Goal: Transaction & Acquisition: Book appointment/travel/reservation

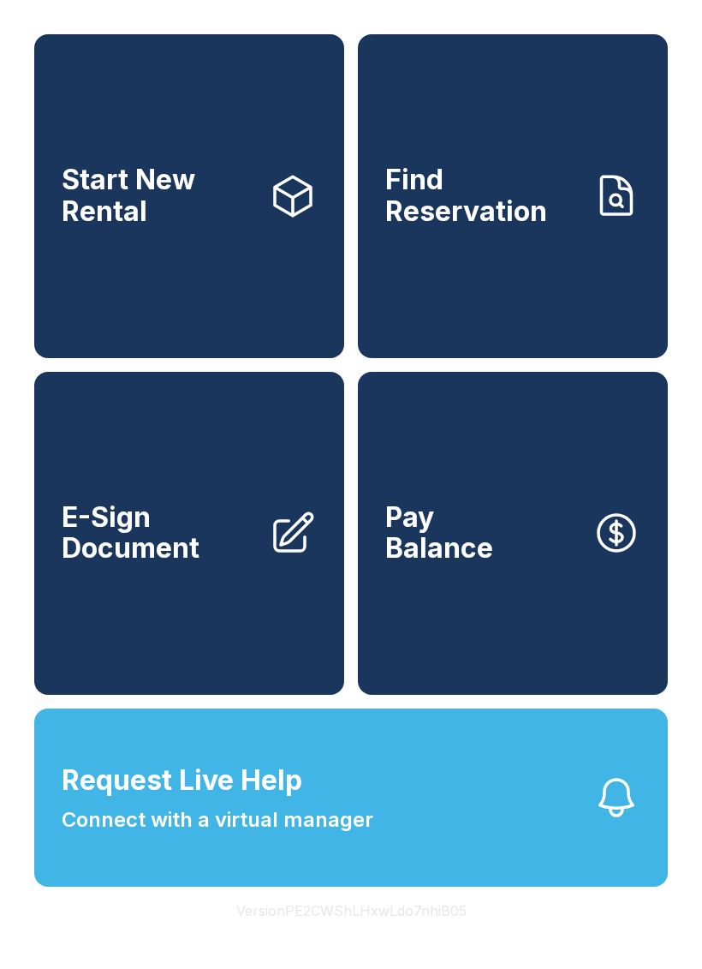
click at [162, 194] on span "Start New Rental" at bounding box center [159, 195] width 194 height 63
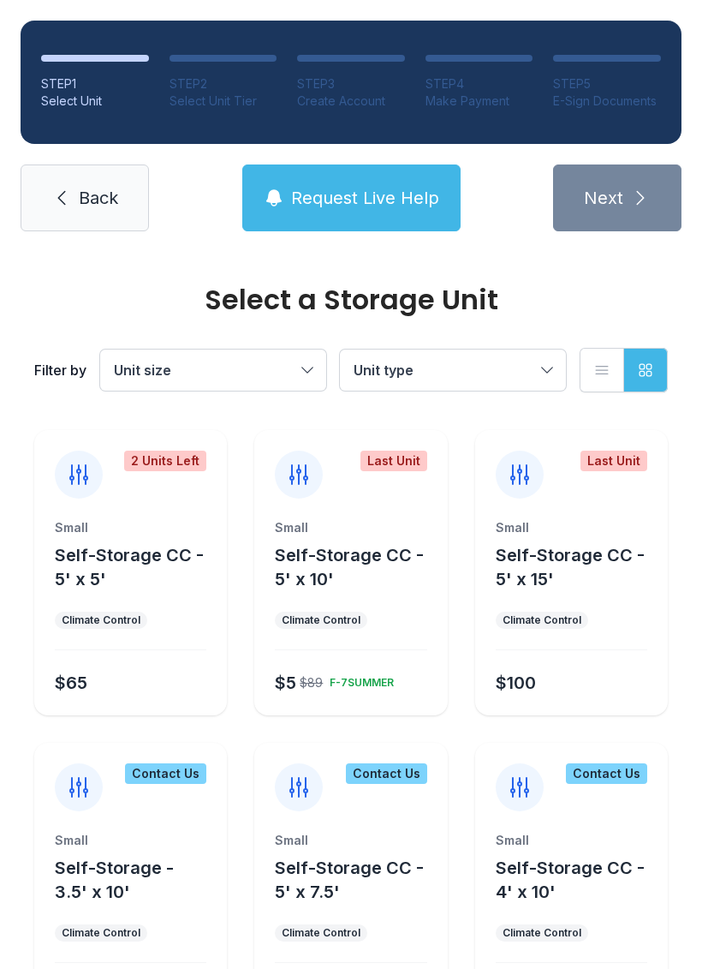
click at [610, 502] on div "Last Unit Small Self-Storage CC - 5' x 15' Climate Control $100" at bounding box center [571, 572] width 193 height 285
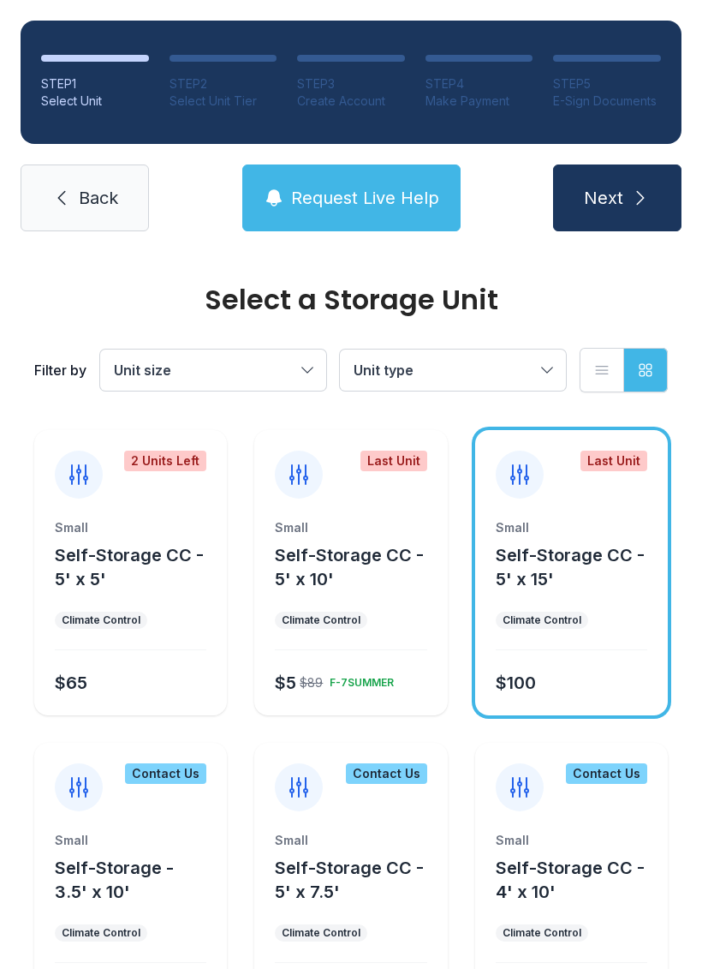
click at [618, 188] on span "Next" at bounding box center [603, 198] width 39 height 24
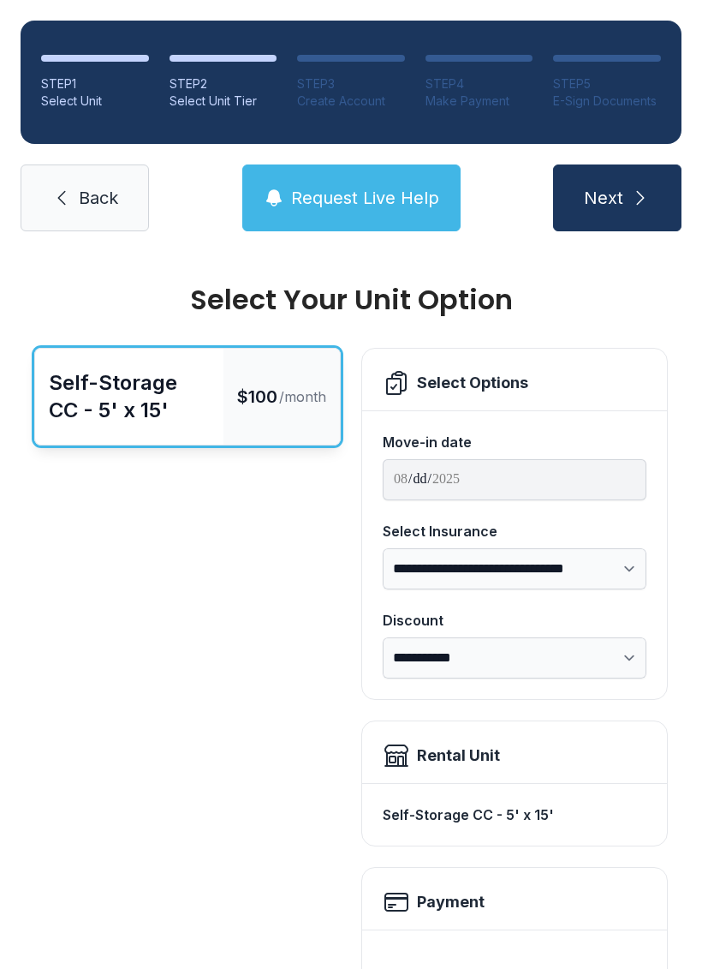
scroll to position [-2, 0]
click at [47, 197] on link "Back" at bounding box center [85, 197] width 128 height 67
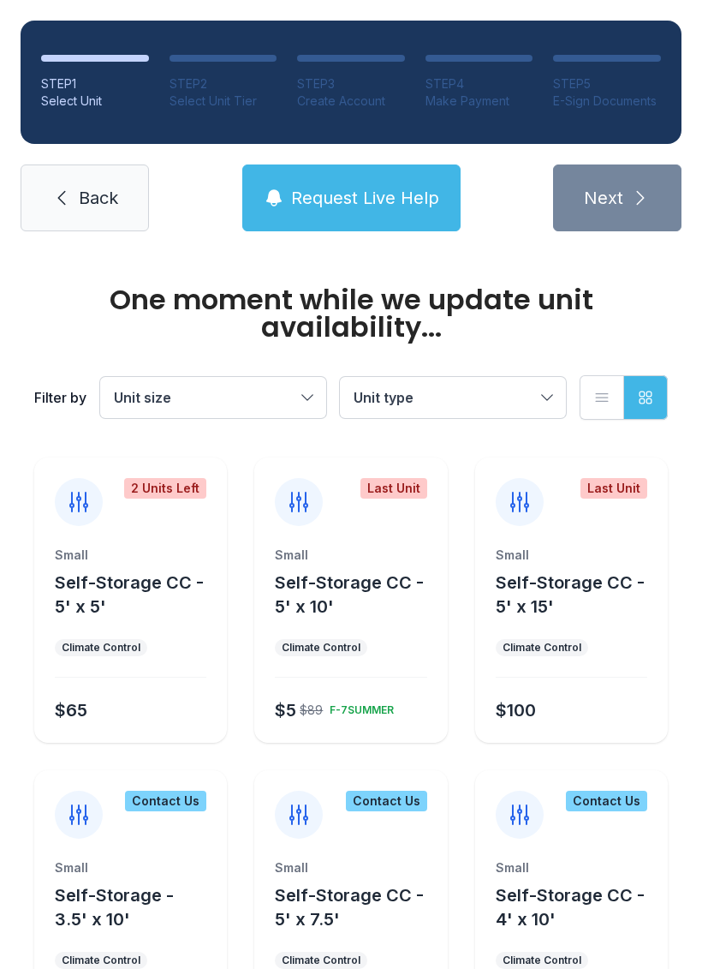
click at [67, 189] on icon at bounding box center [61, 198] width 21 height 21
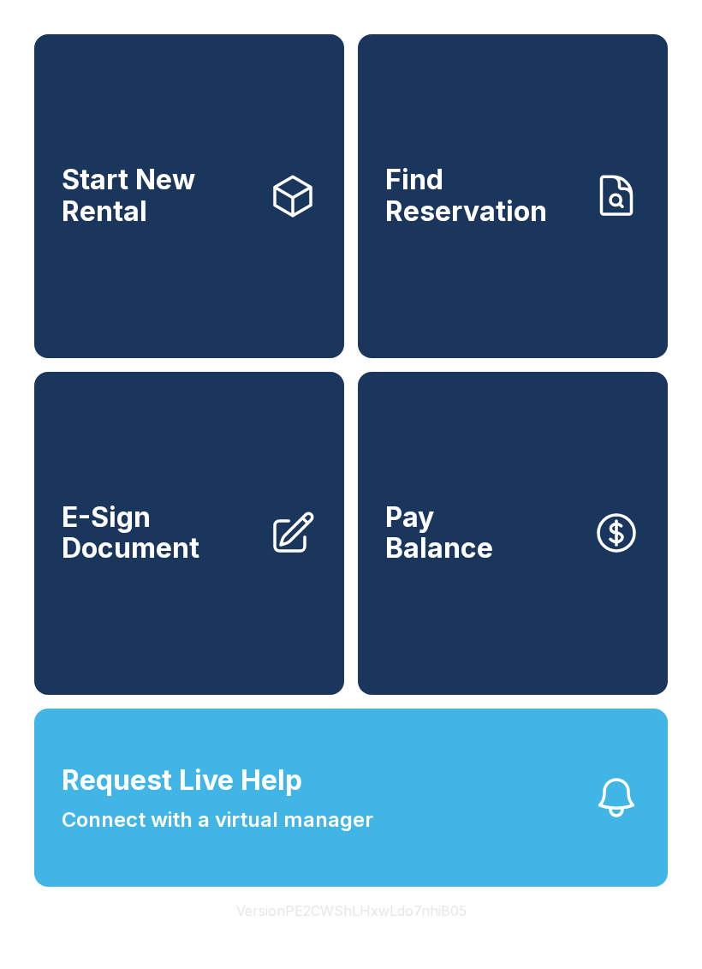
click at [129, 886] on button "Request Live Help Connect with a virtual manager" at bounding box center [351, 797] width 634 height 178
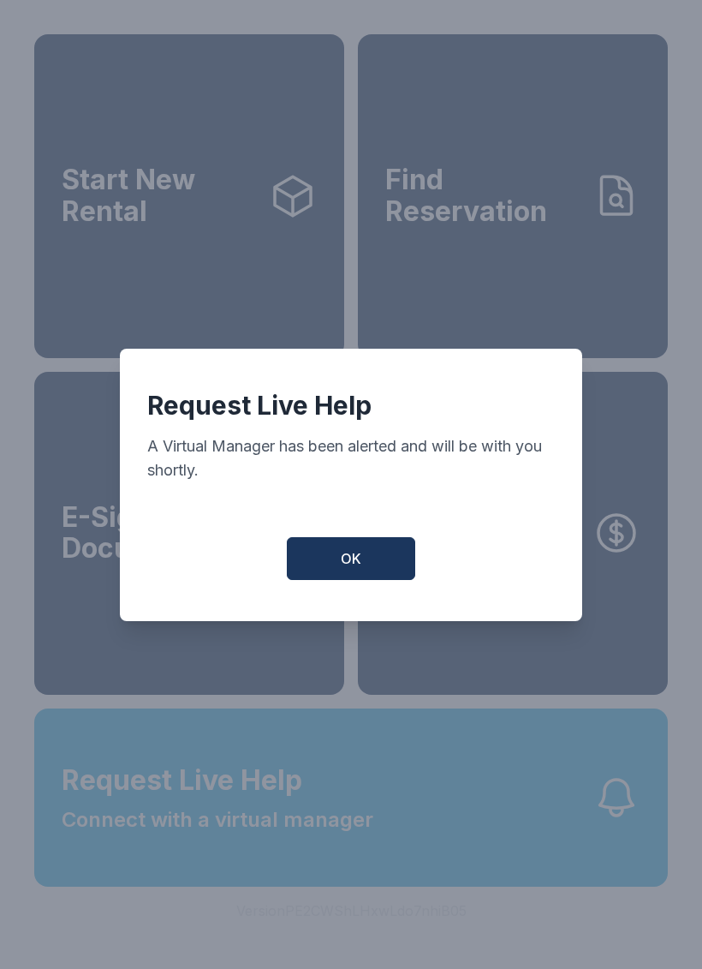
click at [346, 580] on button "OK" at bounding box center [351, 558] width 128 height 43
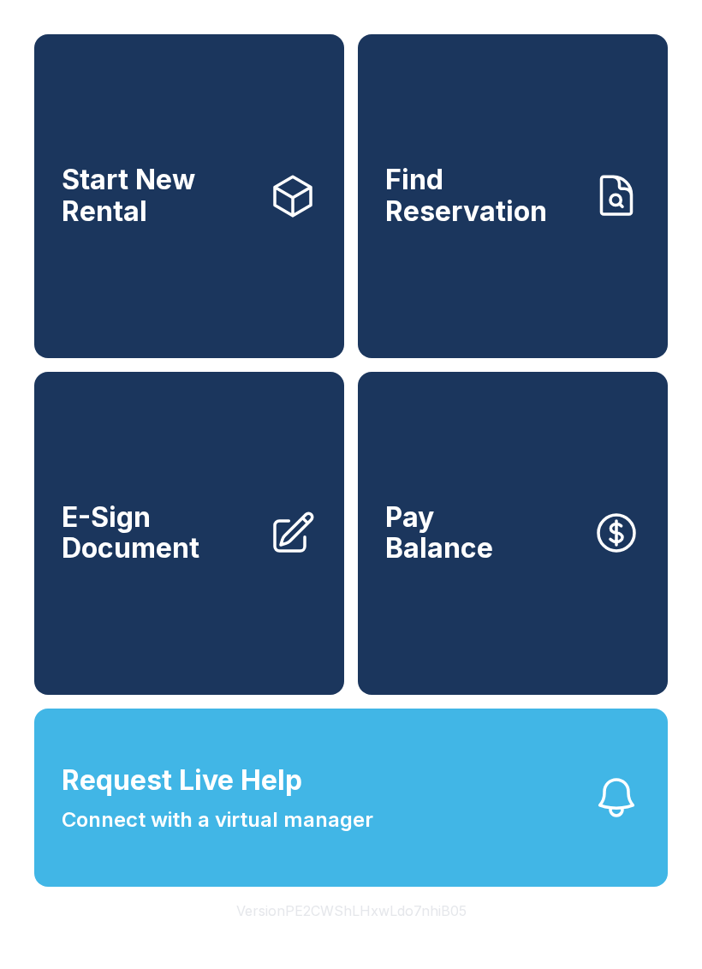
click at [213, 801] on span "Request Live Help" at bounding box center [182, 780] width 241 height 41
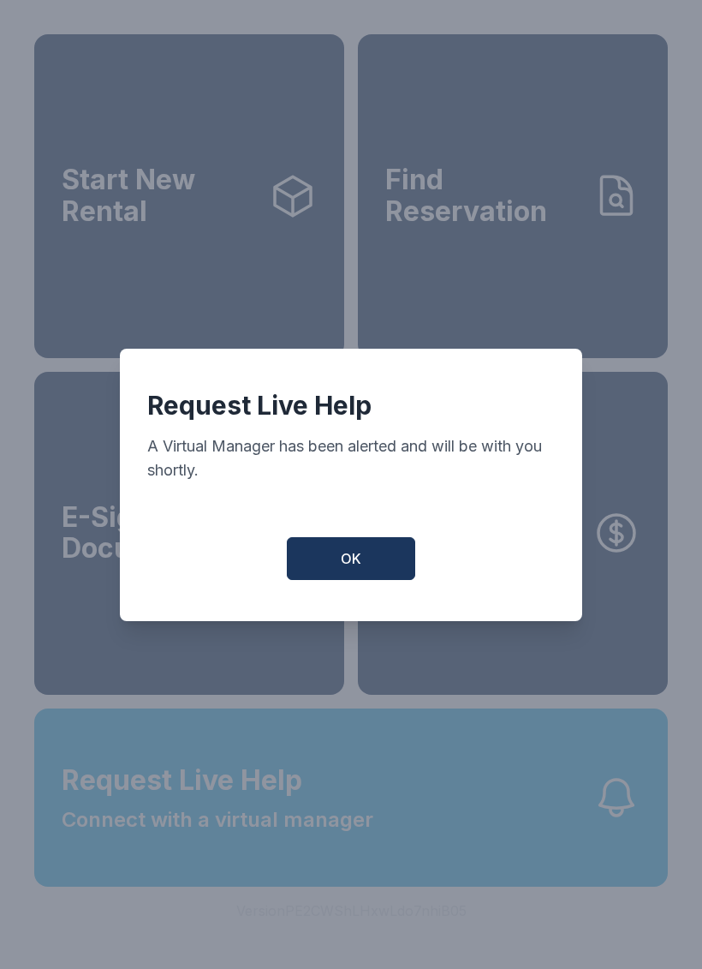
click at [343, 554] on button "OK" at bounding box center [351, 558] width 128 height 43
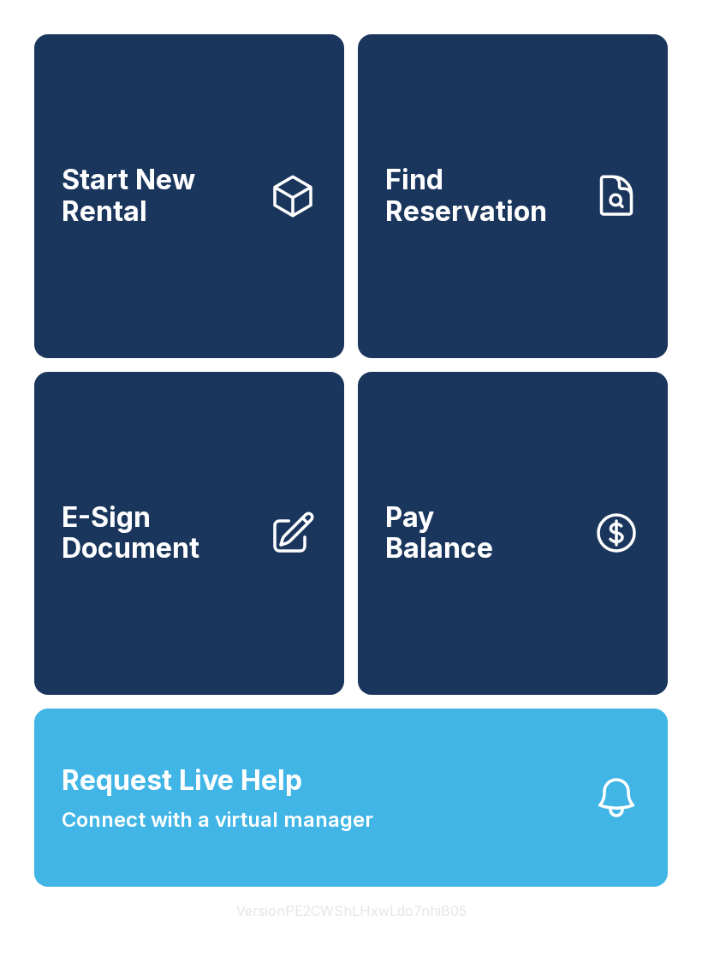
click at [156, 239] on link "Start New Rental" at bounding box center [189, 196] width 310 height 324
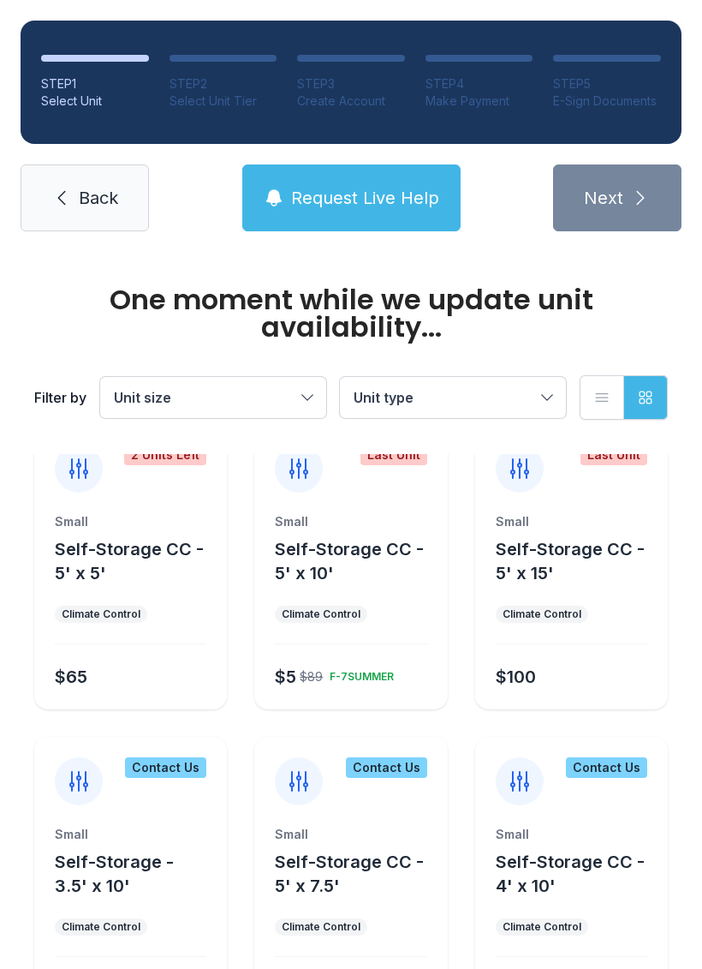
scroll to position [32, 0]
